Goal: Transaction & Acquisition: Purchase product/service

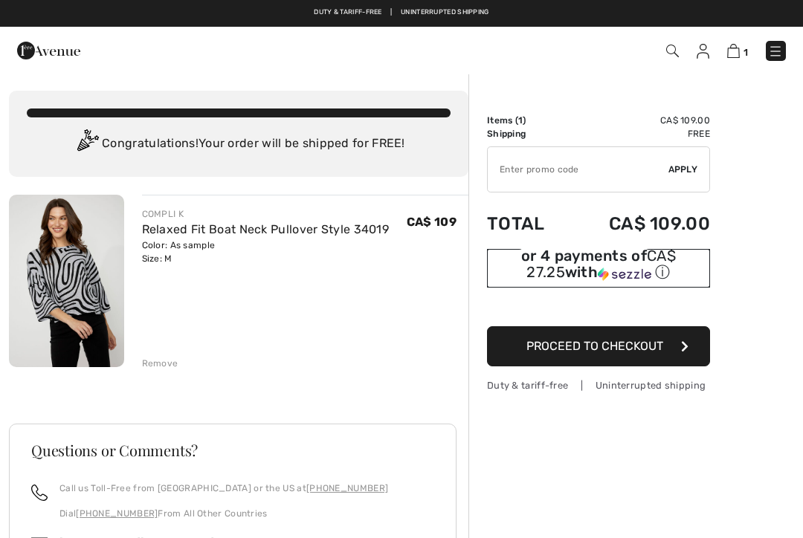
click at [558, 288] on div "or 4 payments of CA$ 27.25 with ⓘ" at bounding box center [598, 268] width 223 height 39
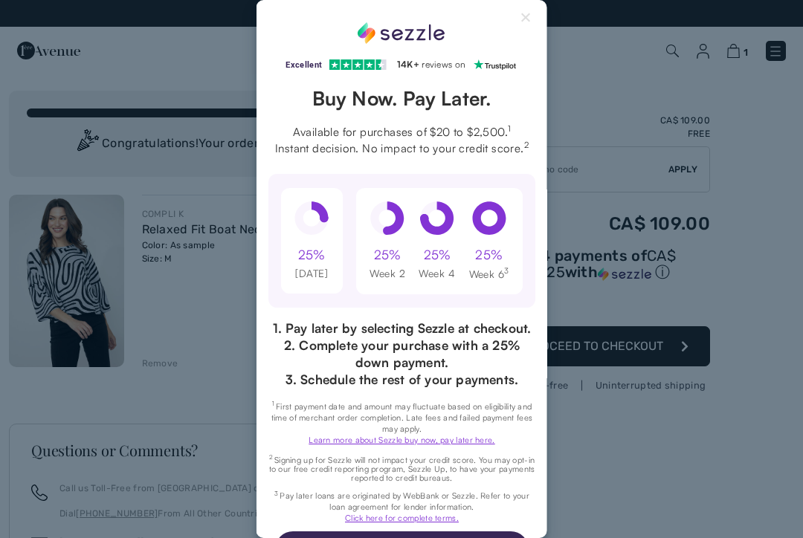
click at [518, 28] on button "Close Sezzle Modal" at bounding box center [526, 21] width 18 height 18
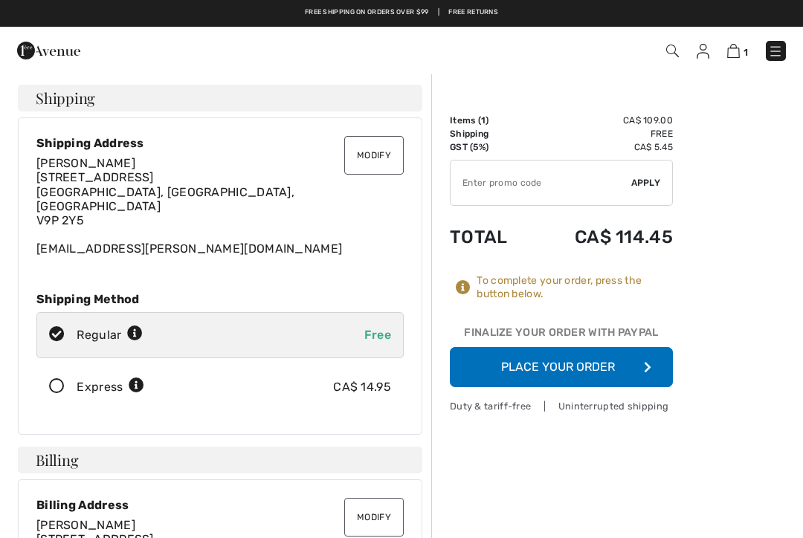
click at [546, 366] on button "Place Your Order" at bounding box center [561, 367] width 223 height 40
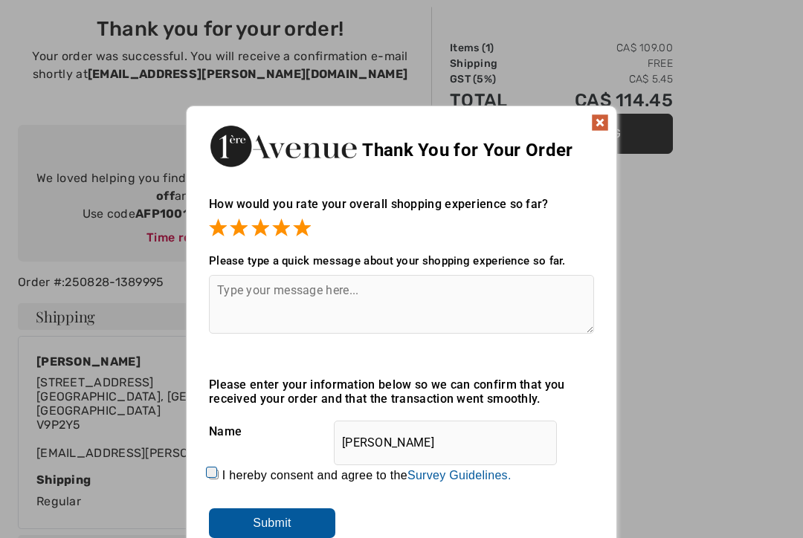
scroll to position [76, 0]
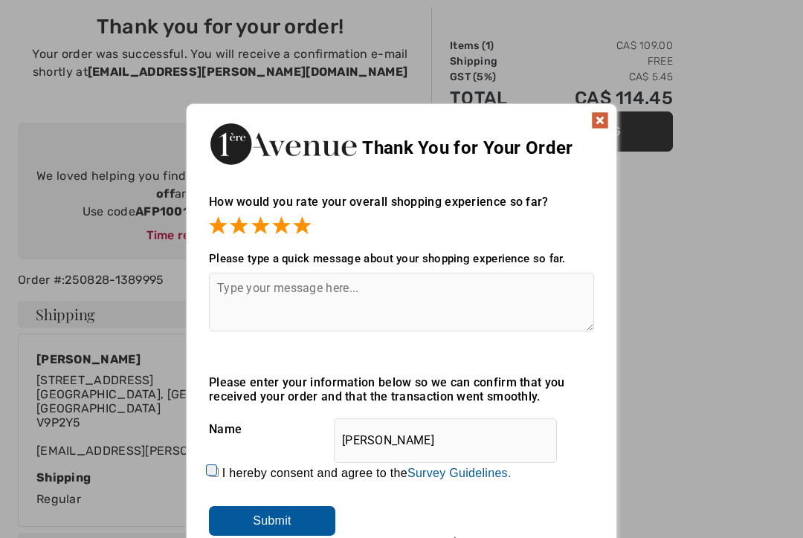
click at [263, 301] on textarea at bounding box center [401, 302] width 385 height 59
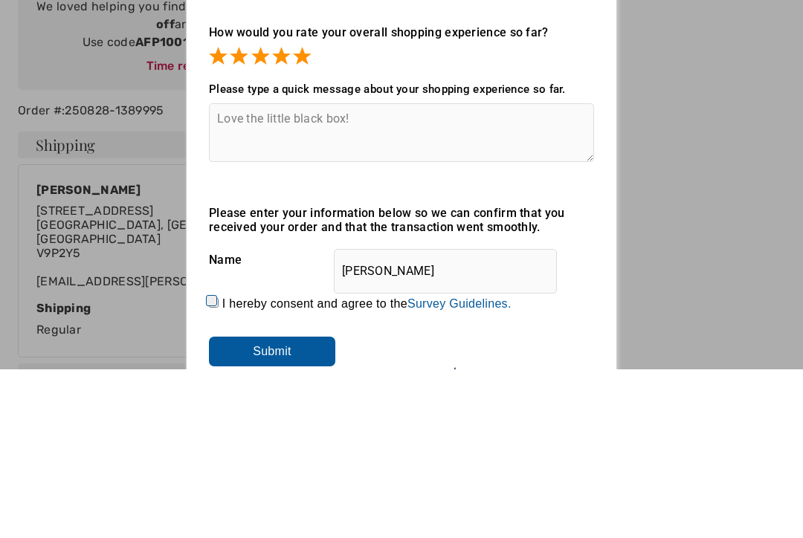
scroll to position [245, 0]
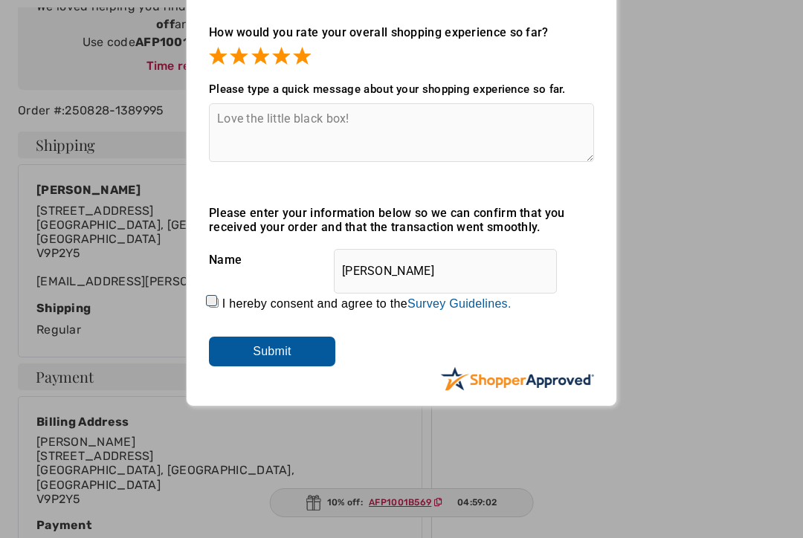
click at [395, 136] on textarea "Love the little black box!" at bounding box center [401, 132] width 385 height 59
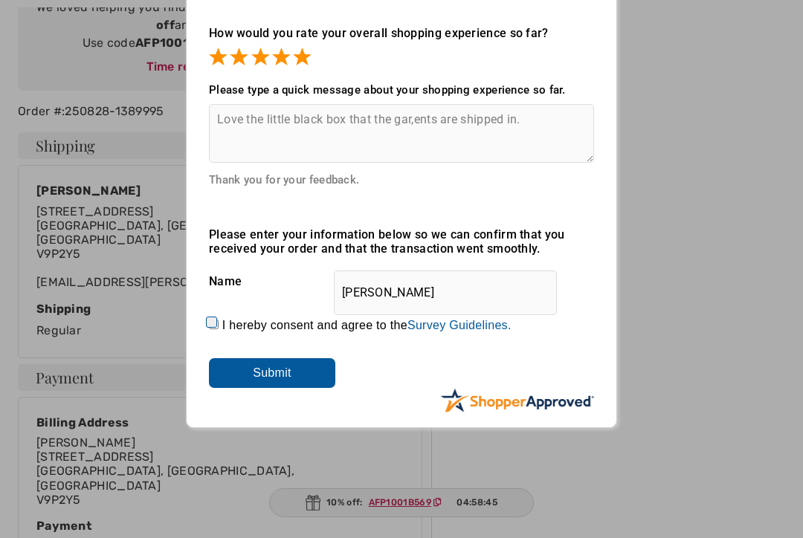
click at [402, 114] on textarea "Love the little black box that the gar,ents are shipped in." at bounding box center [401, 133] width 385 height 59
click at [415, 121] on textarea "Love the little black box that the gar,ents are shipped in." at bounding box center [401, 133] width 385 height 59
type textarea "Love the little black box that the garments are shipped in."
click at [262, 378] on input "Submit" at bounding box center [272, 373] width 126 height 30
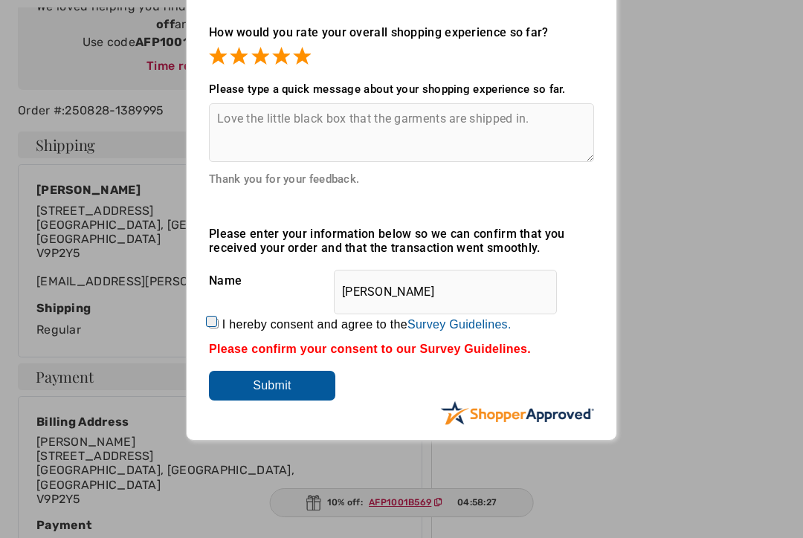
click at [233, 323] on label "I hereby consent and agree to the By submitting a review, you grant permission …" at bounding box center [366, 324] width 289 height 13
click at [219, 323] on input "I hereby consent and agree to the By submitting a review, you grant permission …" at bounding box center [214, 324] width 10 height 10
checkbox input "true"
click at [253, 387] on input "Submit" at bounding box center [272, 386] width 126 height 30
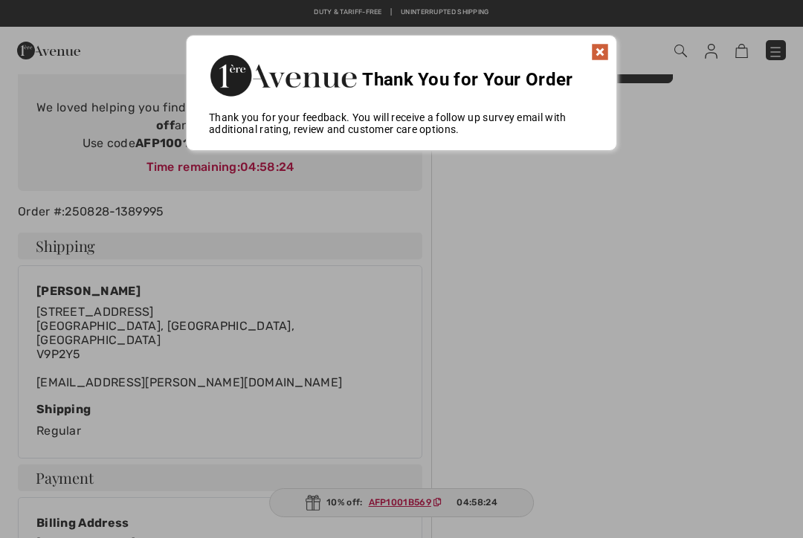
scroll to position [64, 0]
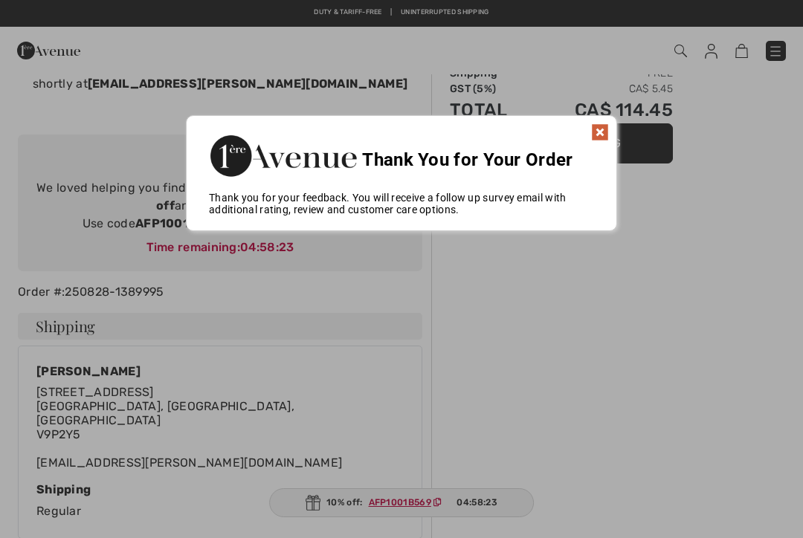
click at [591, 126] on img at bounding box center [600, 132] width 18 height 18
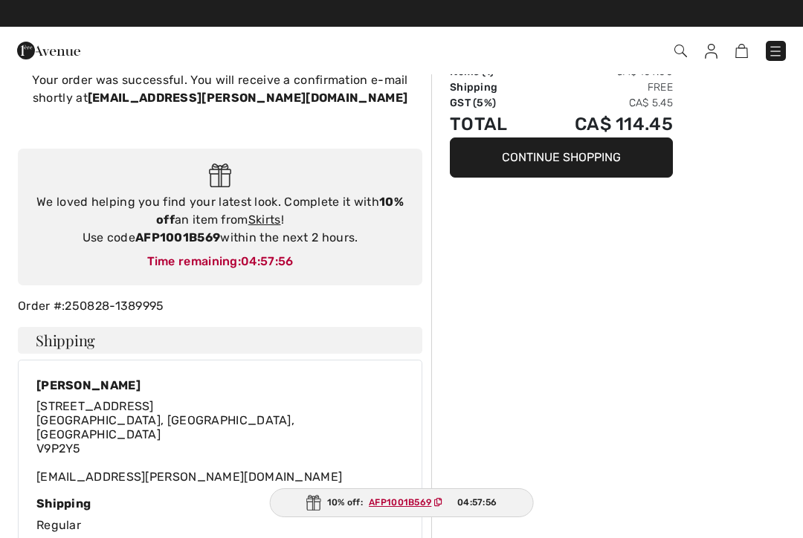
scroll to position [0, 0]
